Goal: Task Accomplishment & Management: Use online tool/utility

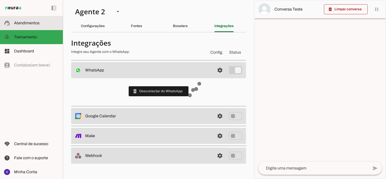
click at [45, 24] on slot at bounding box center [36, 23] width 45 height 6
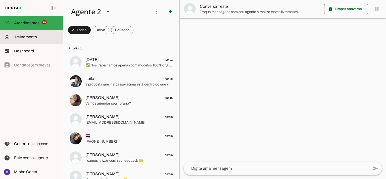
click at [41, 38] on slot at bounding box center [36, 37] width 45 height 6
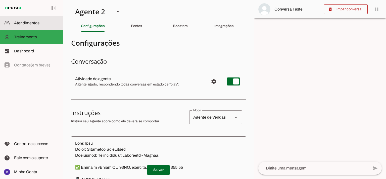
click at [43, 22] on slot at bounding box center [36, 23] width 45 height 6
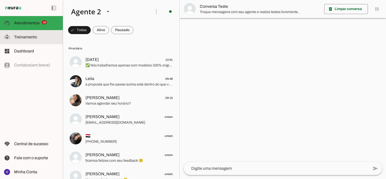
click at [29, 40] on md-item "model_training Treinamento Treinamento" at bounding box center [31, 37] width 63 height 14
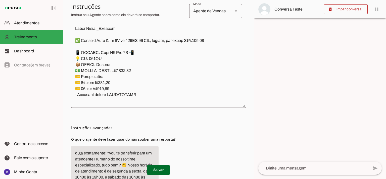
scroll to position [128, 0]
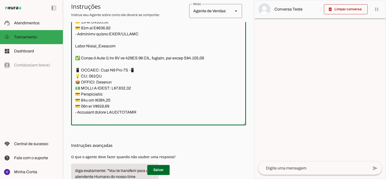
click at [165, 81] on textarea at bounding box center [158, 67] width 175 height 109
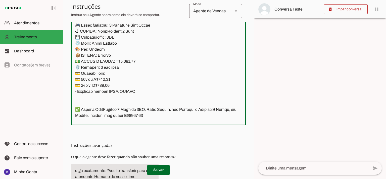
scroll to position [3883, 0]
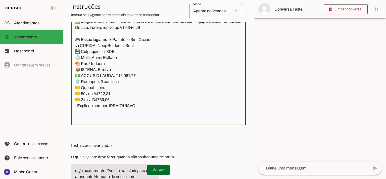
drag, startPoint x: 138, startPoint y: 67, endPoint x: 73, endPoint y: 41, distance: 69.5
click at [73, 41] on textarea at bounding box center [158, 67] width 175 height 109
